Goal: Task Accomplishment & Management: Complete application form

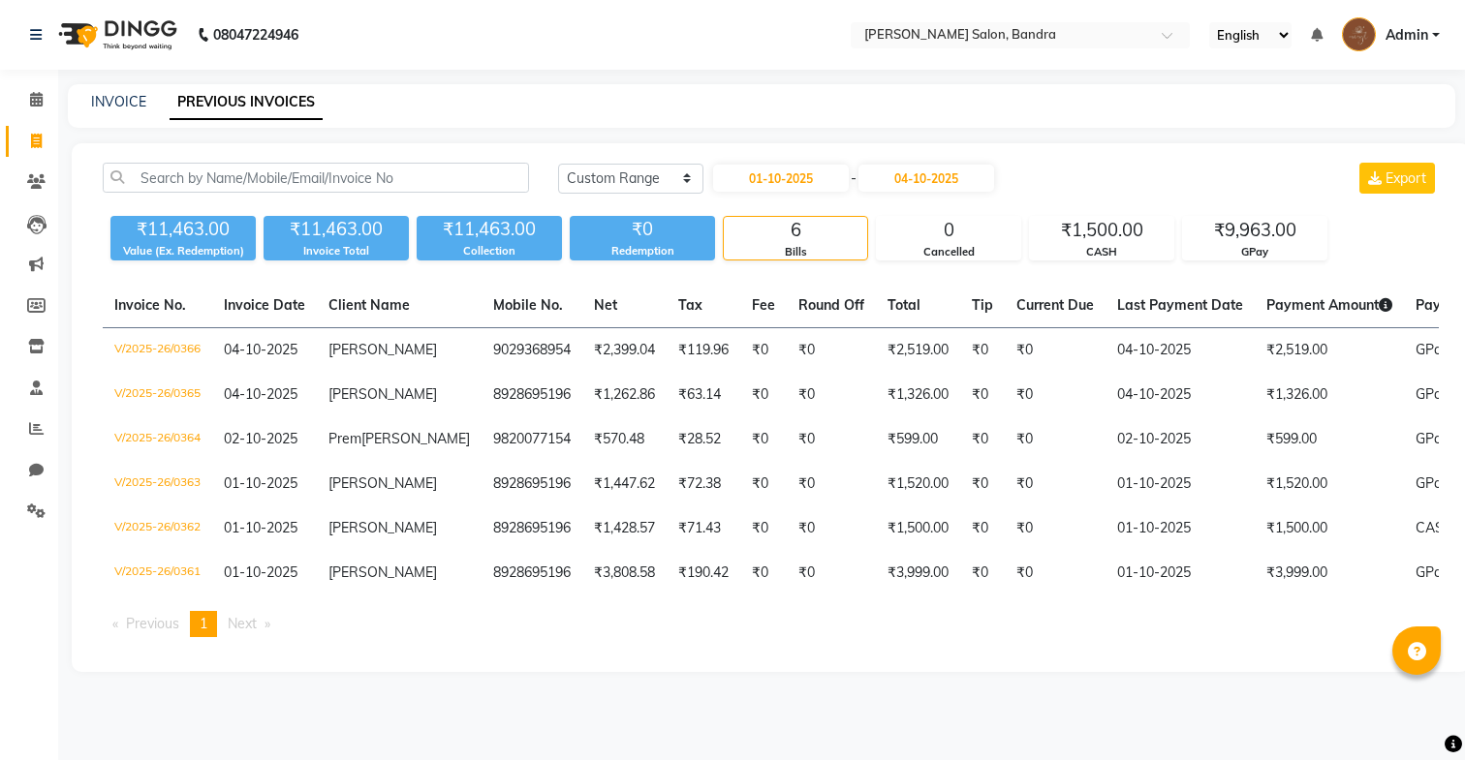
select select "range"
click at [133, 104] on link "INVOICE" at bounding box center [118, 101] width 55 height 17
select select "7894"
select select "service"
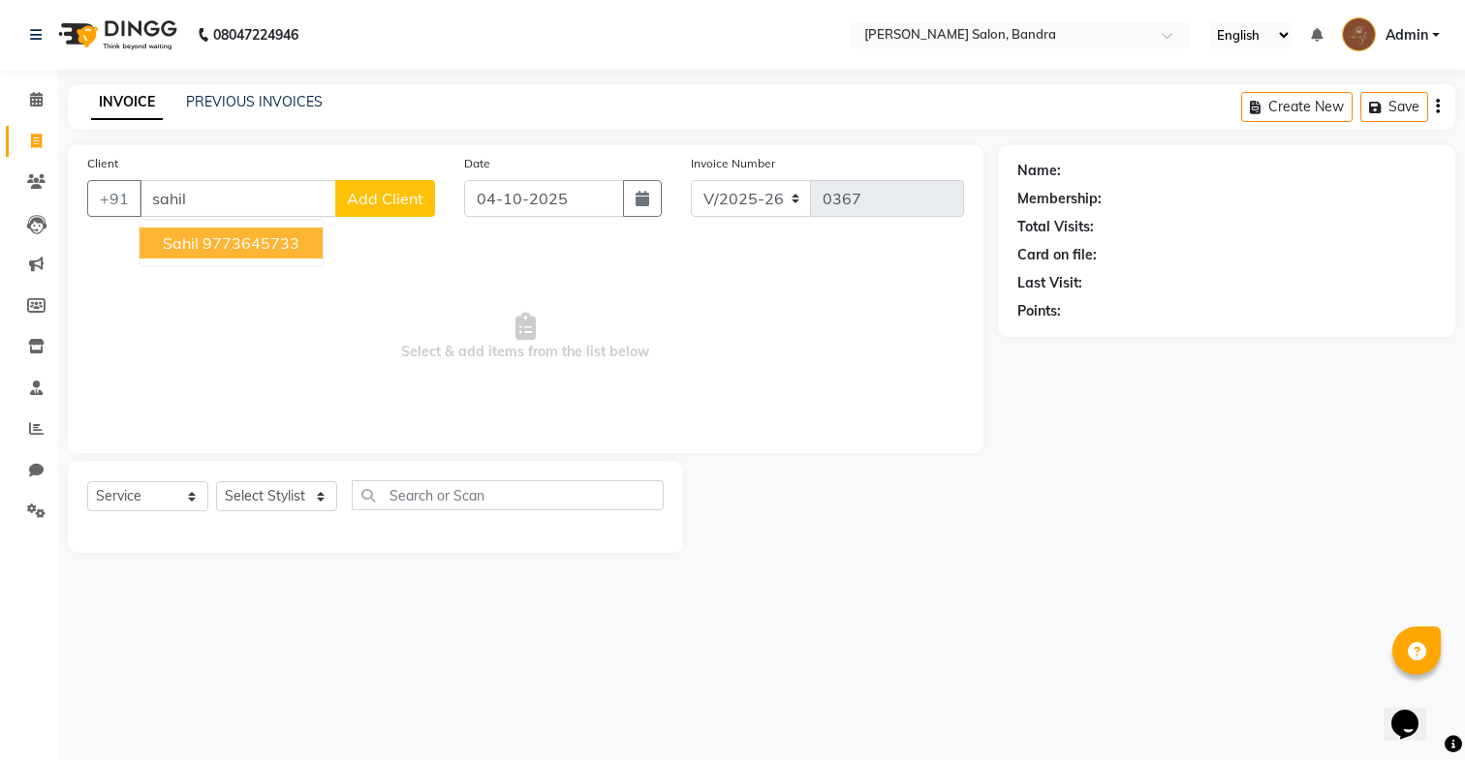
type input "sahil"
click at [42, 106] on icon at bounding box center [36, 99] width 13 height 15
click at [41, 176] on icon at bounding box center [36, 181] width 18 height 15
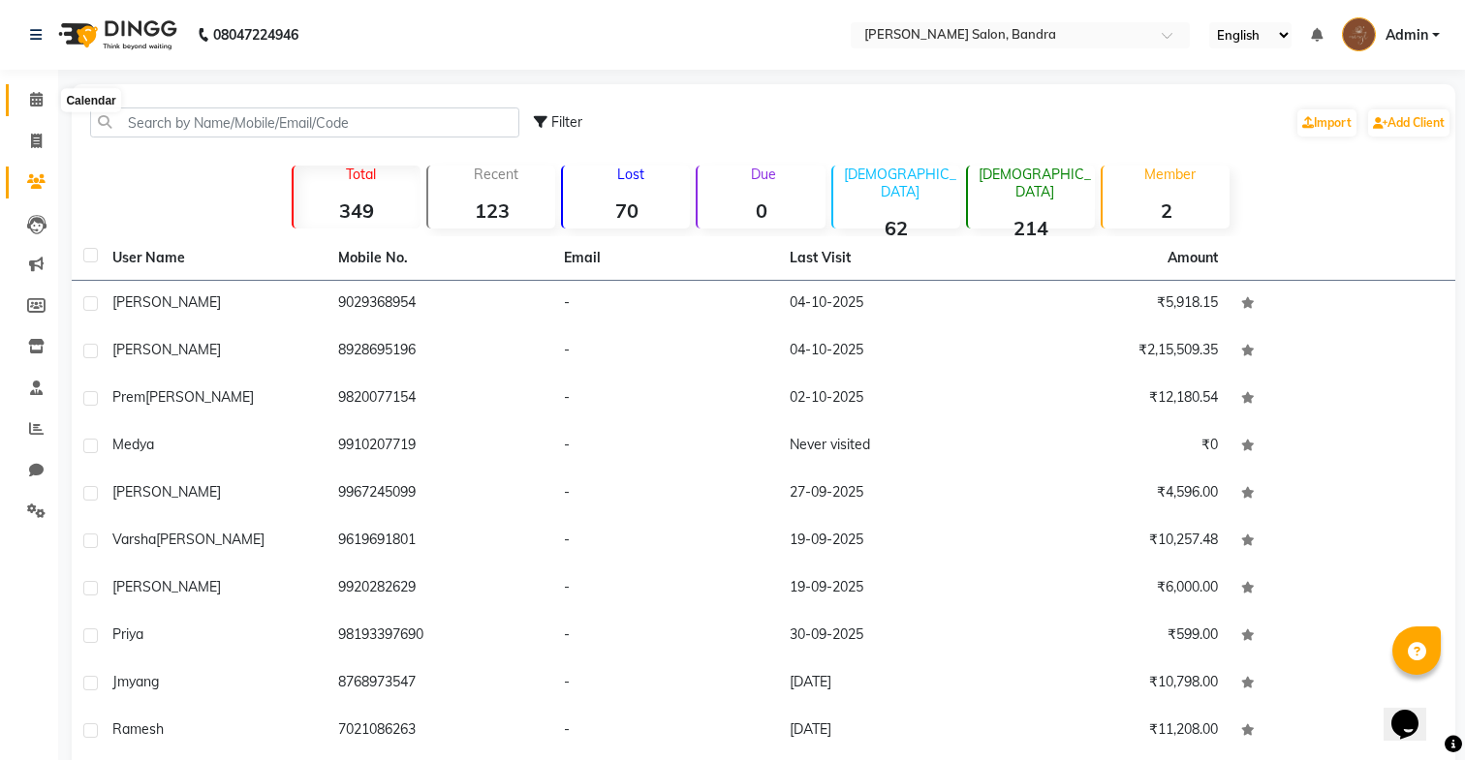
click at [30, 89] on span at bounding box center [36, 100] width 34 height 22
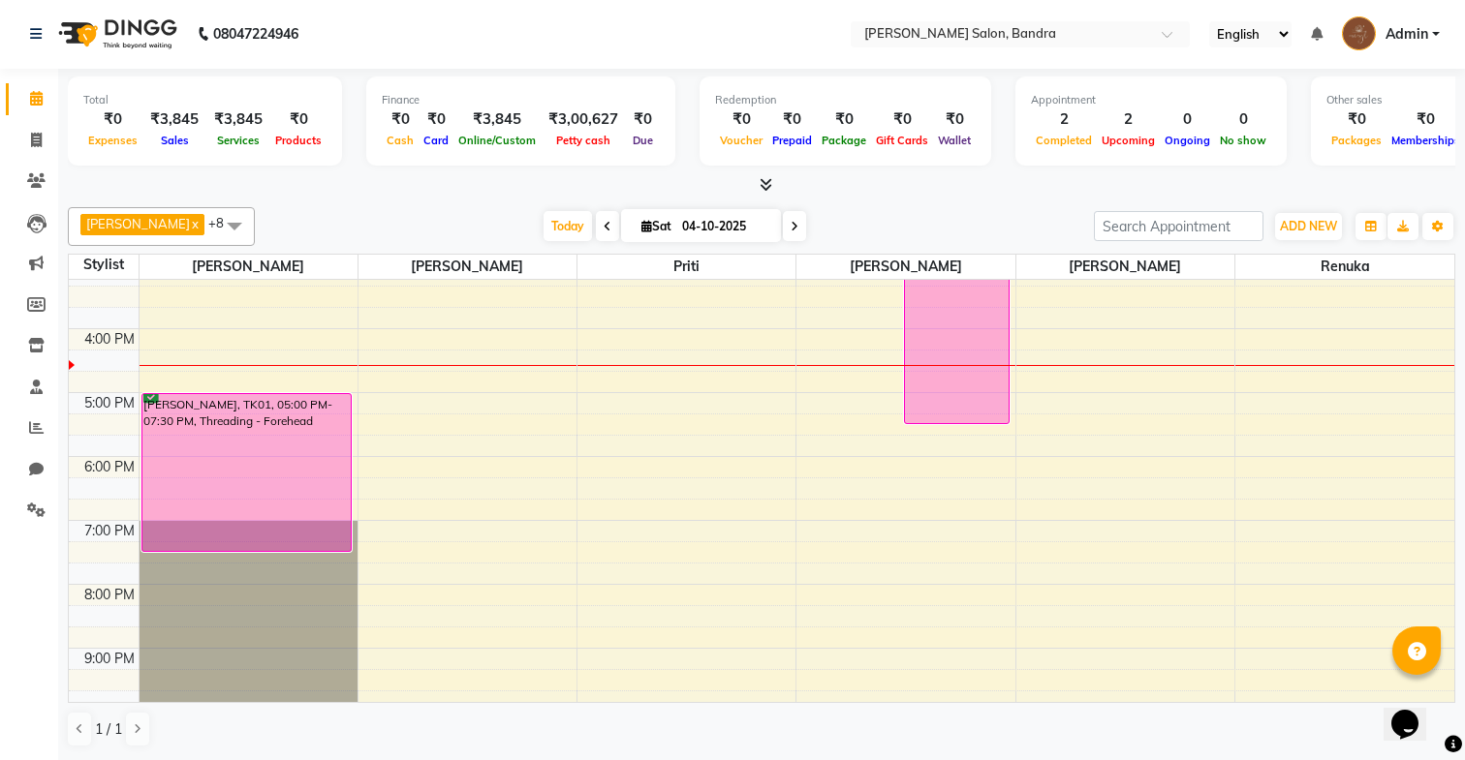
scroll to position [394, 0]
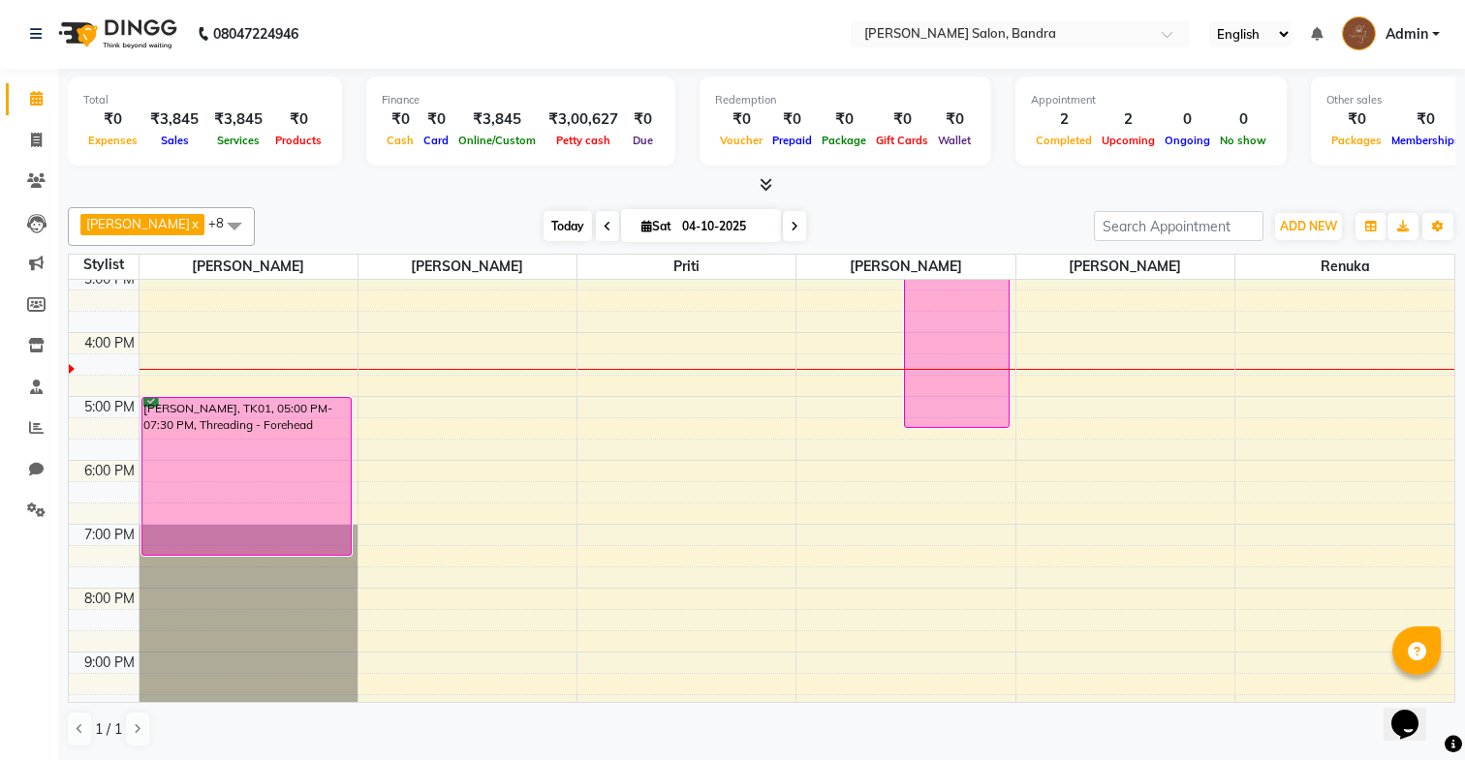
click at [544, 231] on span "Today" at bounding box center [567, 226] width 48 height 30
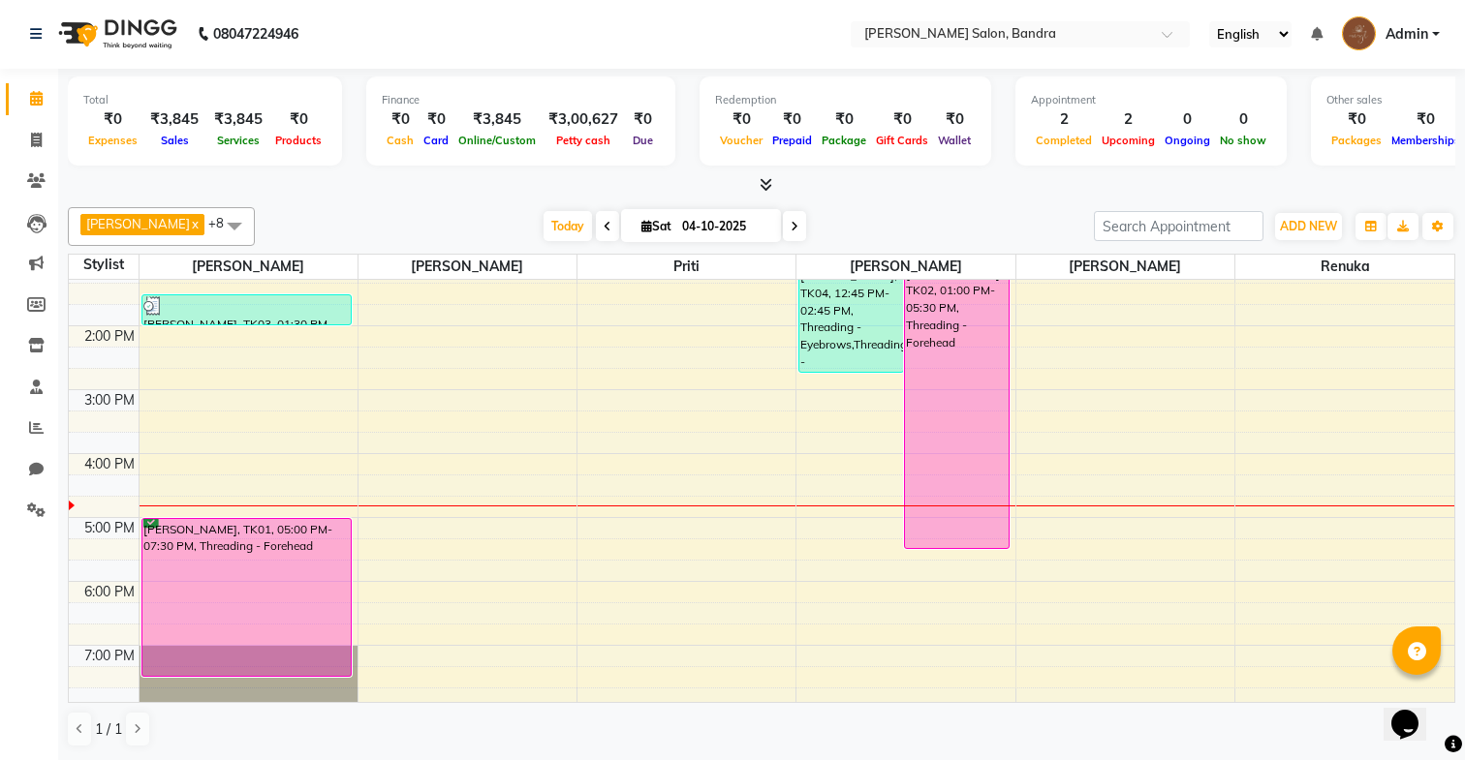
scroll to position [271, 0]
click at [37, 139] on icon at bounding box center [36, 140] width 11 height 15
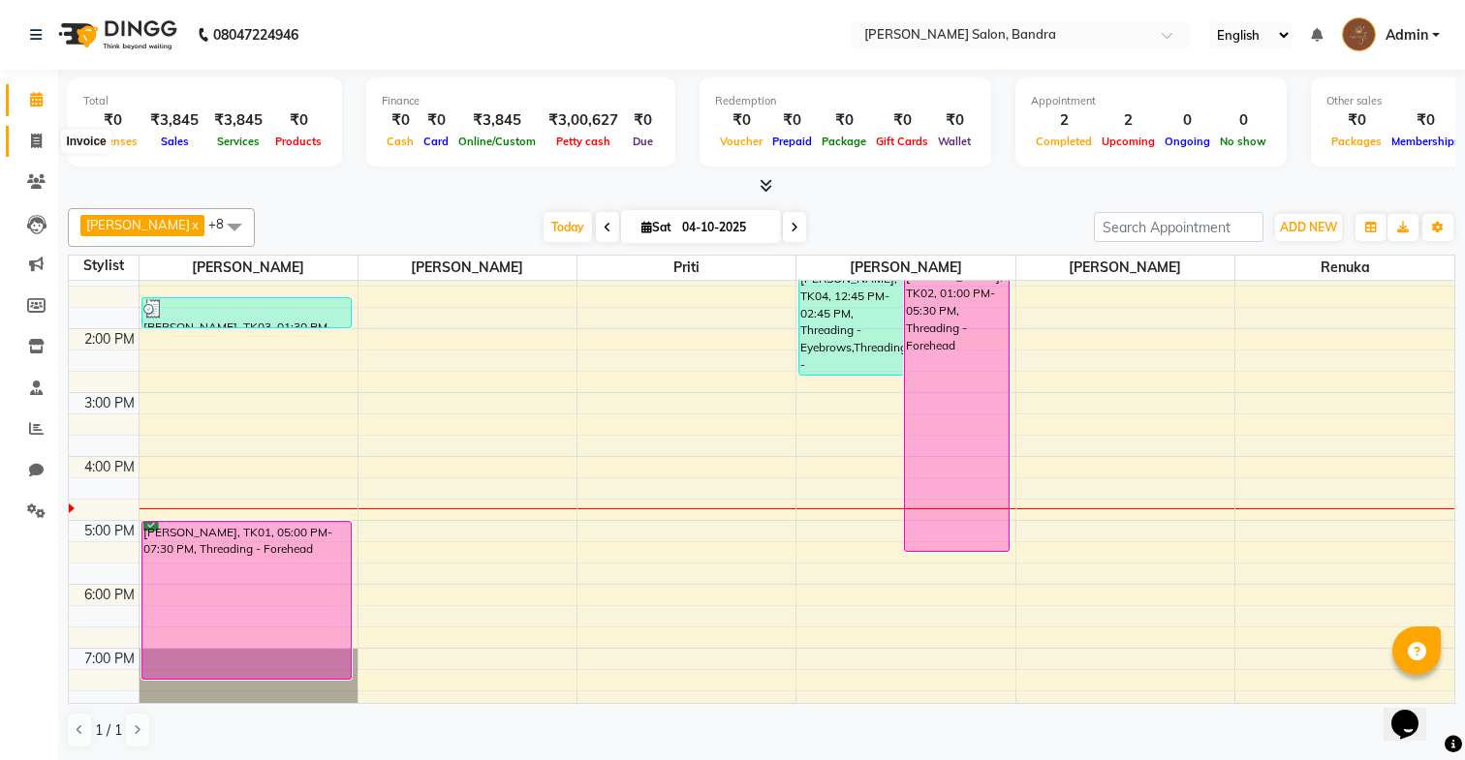
select select "7894"
select select "service"
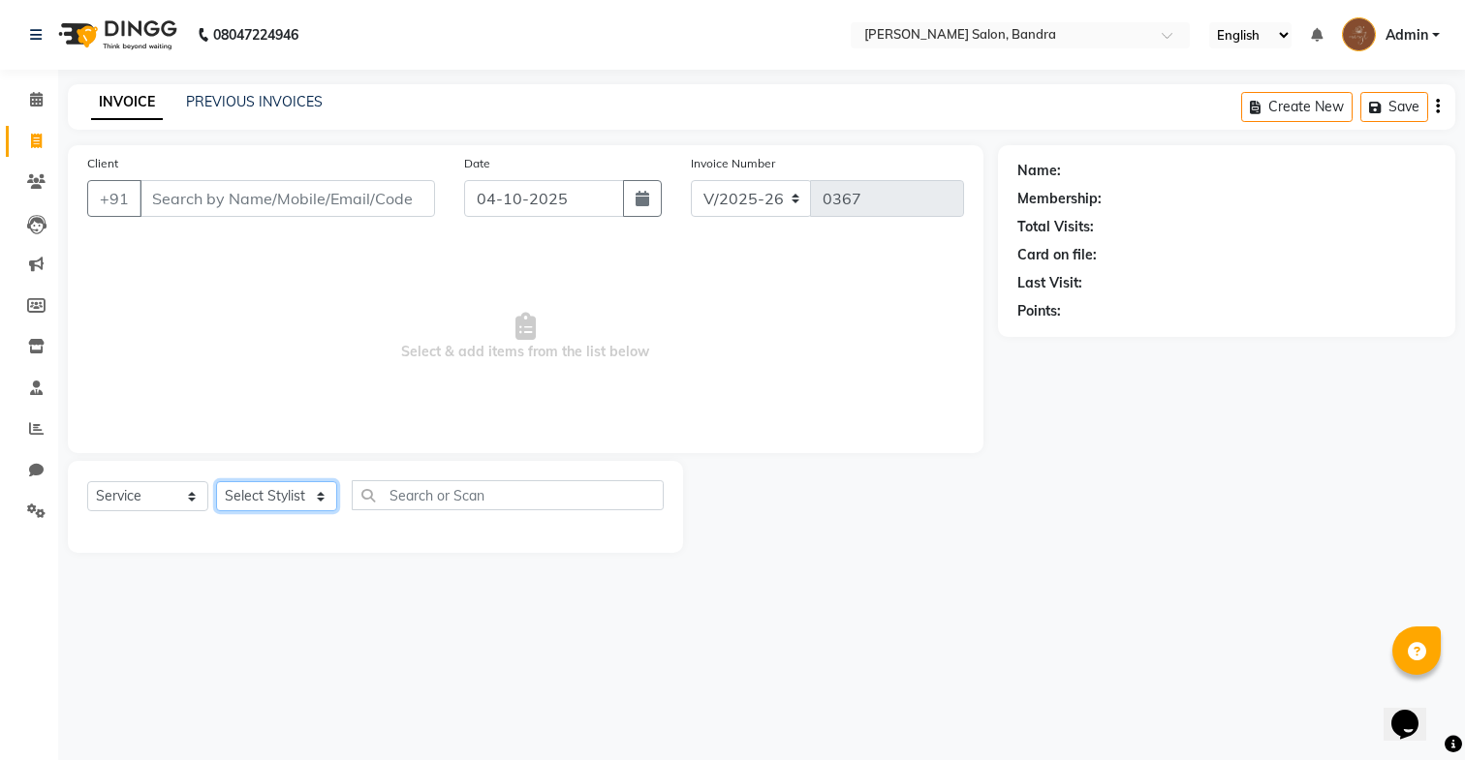
click at [289, 496] on select "Select Stylist Dakshta Jessica Mithraj Priti Renuka Shivansh Sohail" at bounding box center [276, 496] width 121 height 30
select select "70710"
click at [216, 481] on select "Select Stylist Dakshta Jessica Mithraj Priti Renuka Shivansh Sohail" at bounding box center [276, 496] width 121 height 30
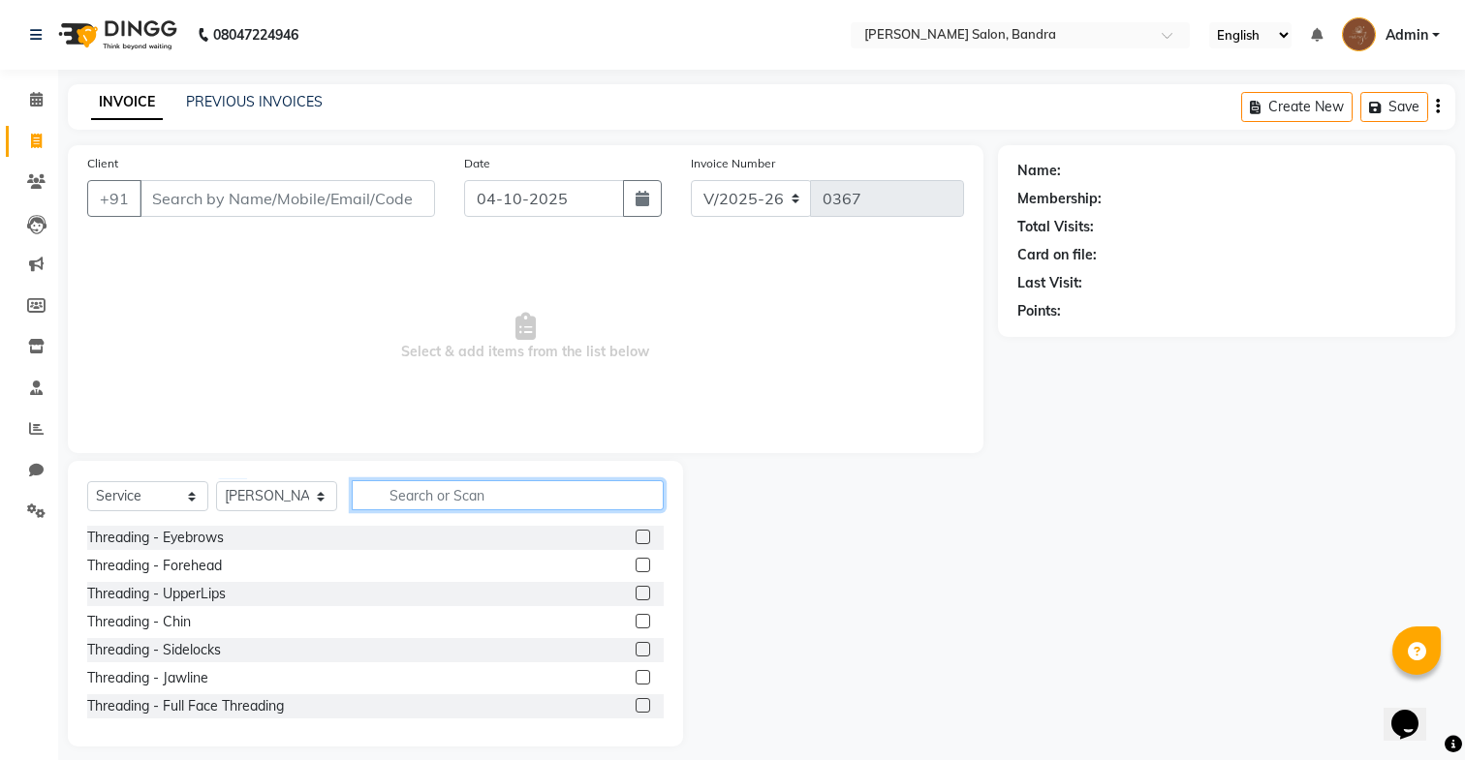
click at [448, 493] on input "text" at bounding box center [508, 496] width 312 height 30
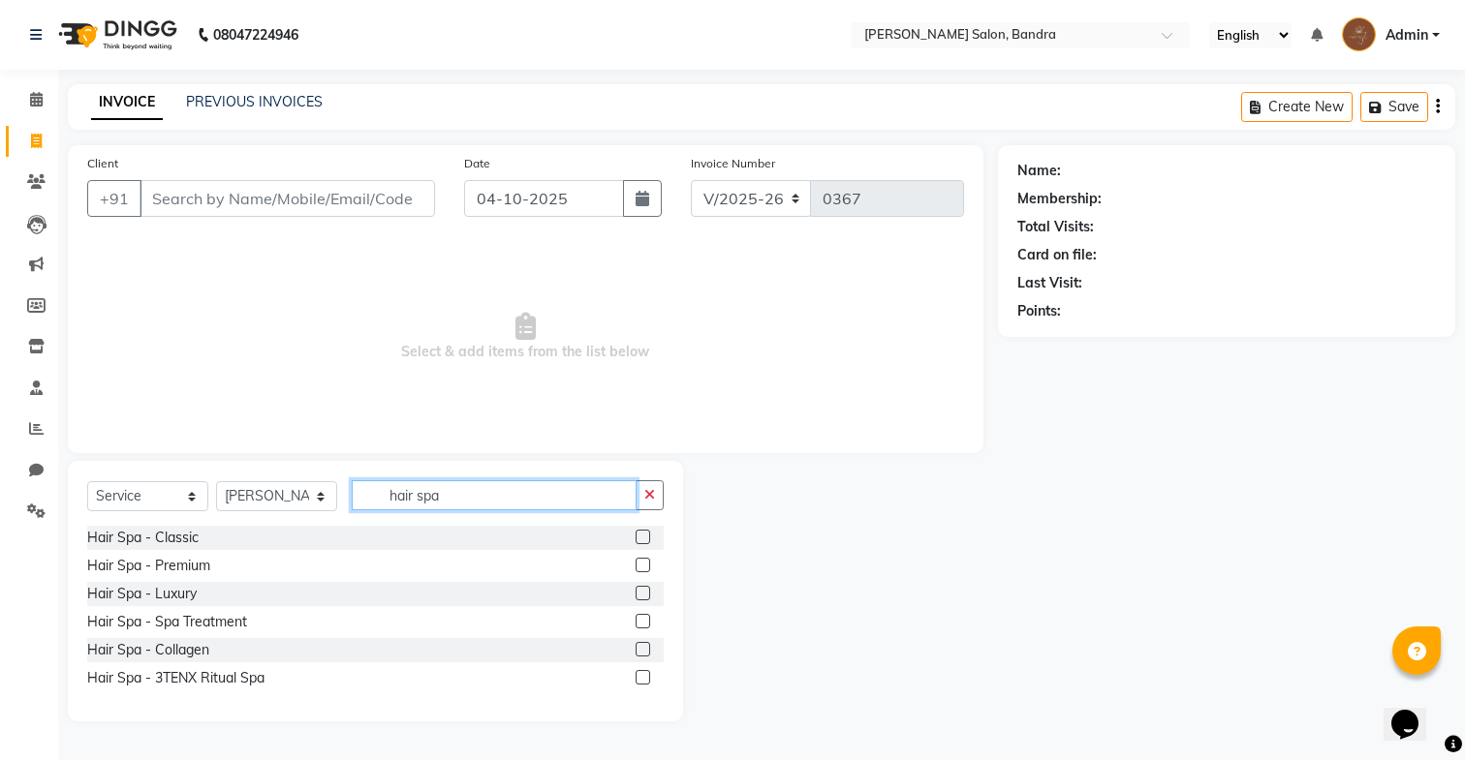
type input "hair spa"
click at [640, 569] on label at bounding box center [643, 565] width 15 height 15
click at [640, 569] on input "checkbox" at bounding box center [642, 566] width 13 height 13
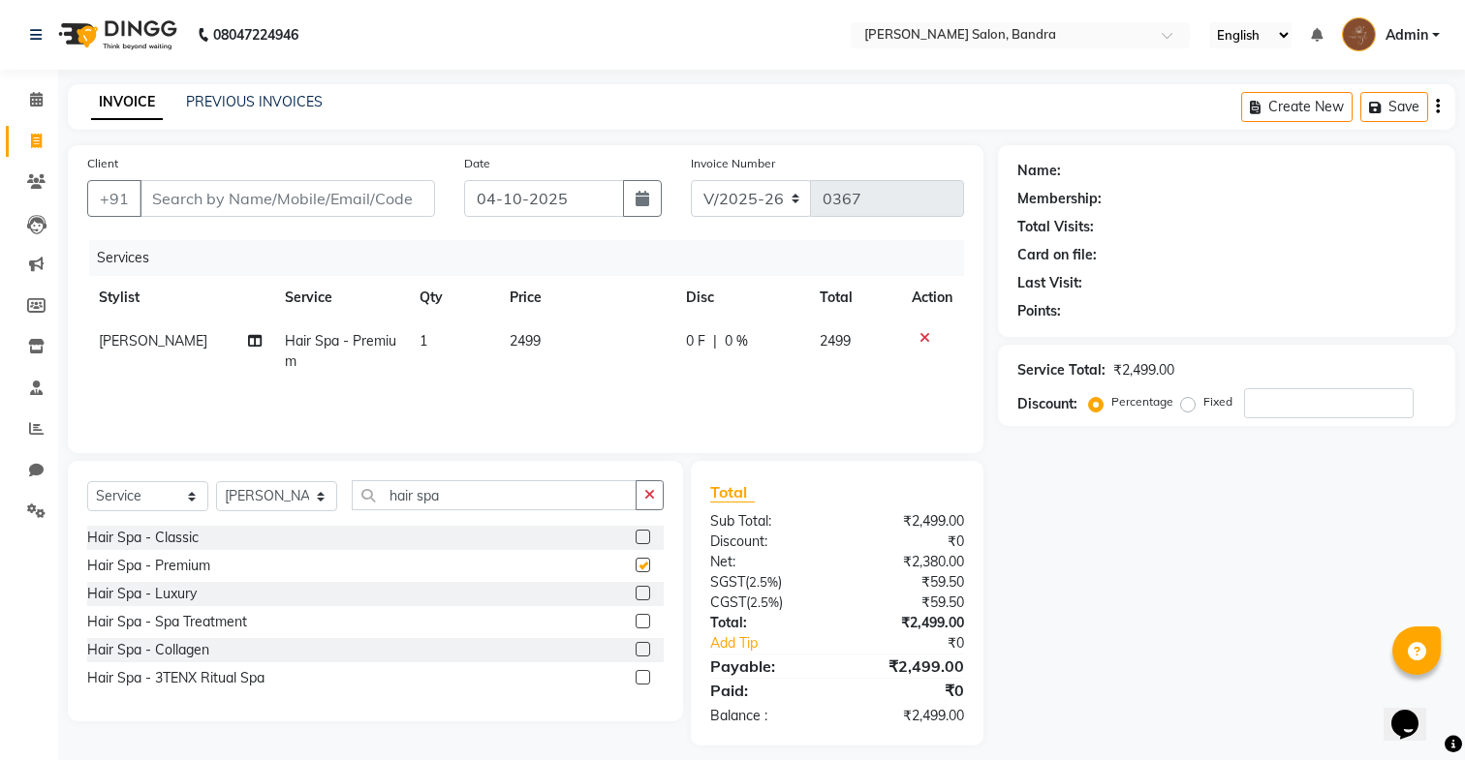
checkbox input "false"
click at [658, 500] on button "button" at bounding box center [650, 496] width 28 height 30
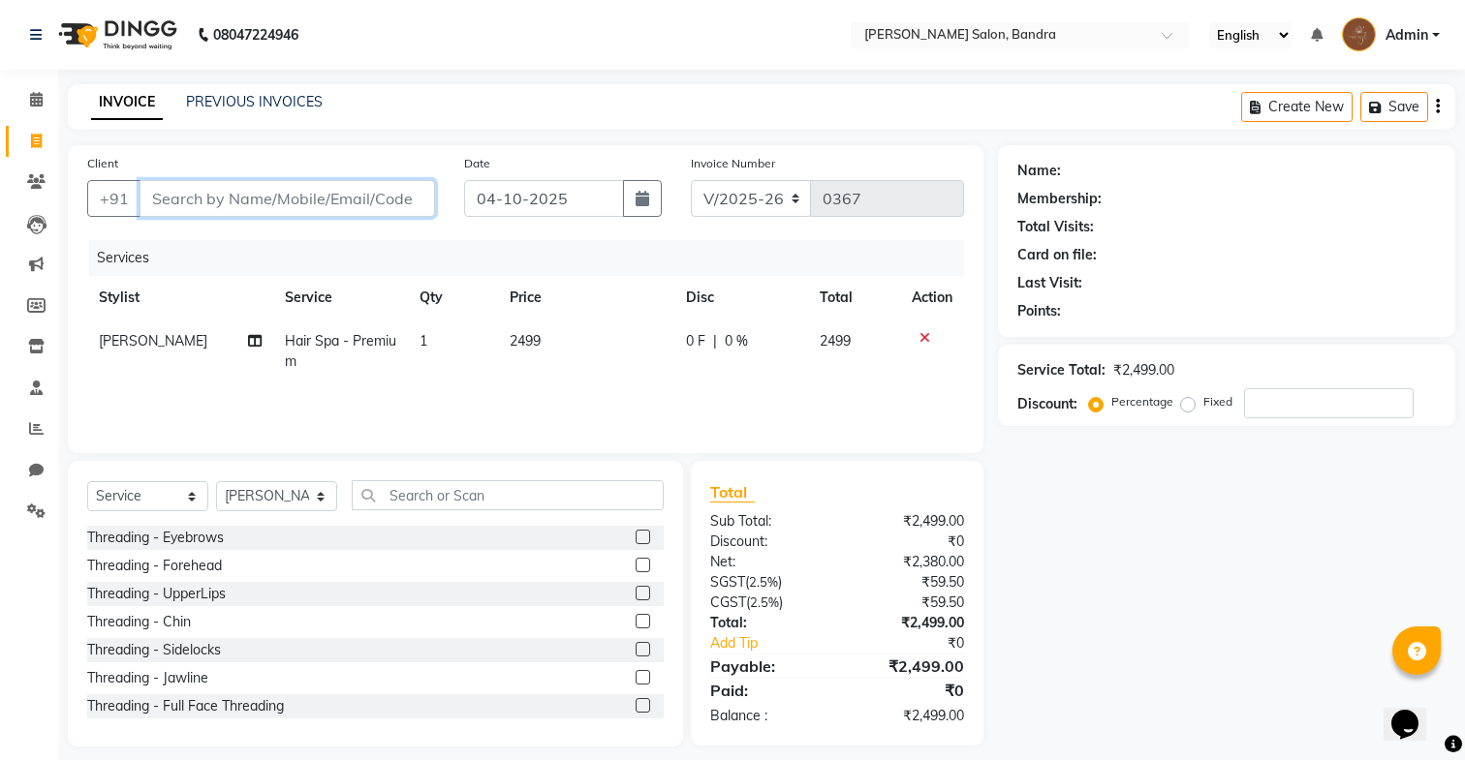
click at [358, 193] on input "Client" at bounding box center [287, 198] width 295 height 37
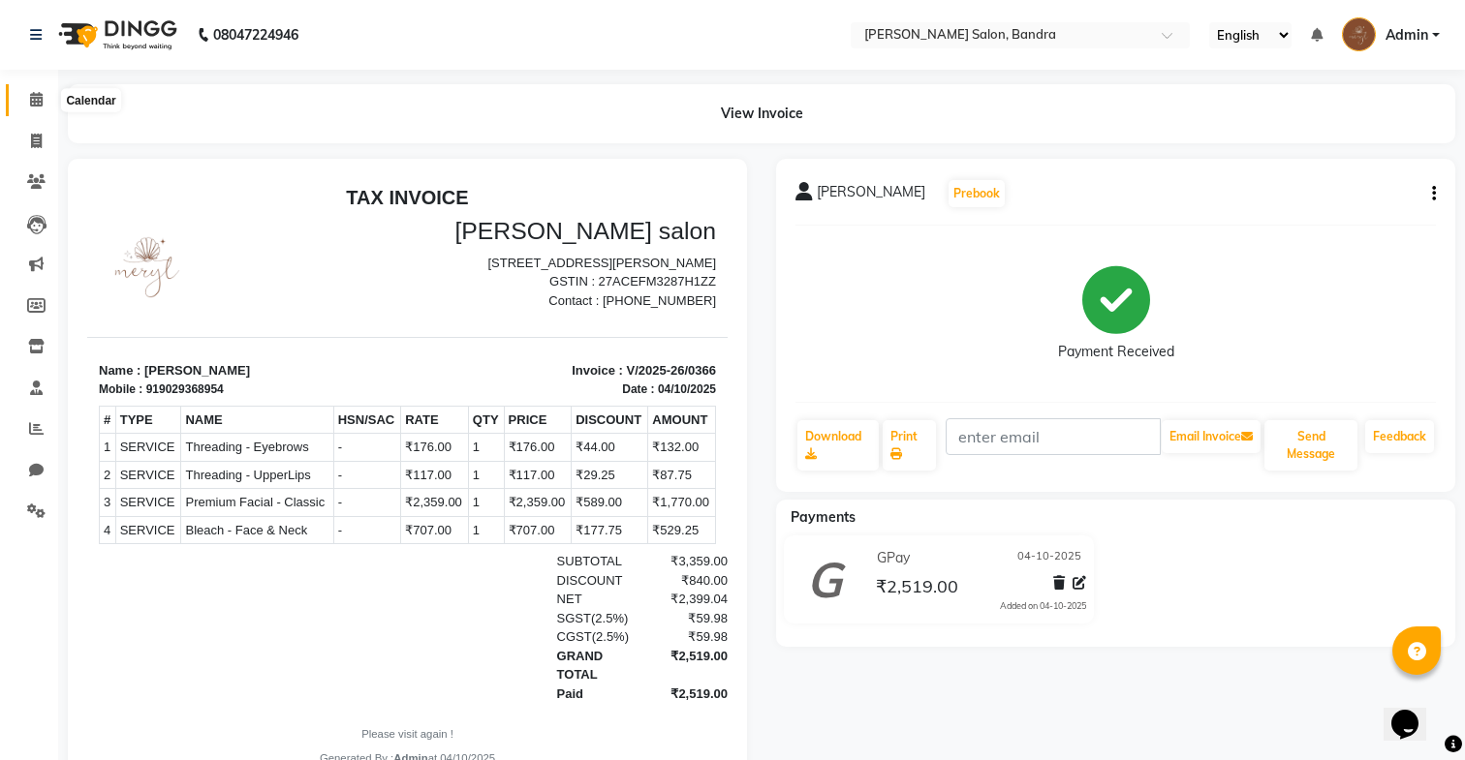
click at [25, 109] on span at bounding box center [36, 100] width 34 height 22
